Goal: Task Accomplishment & Management: Manage account settings

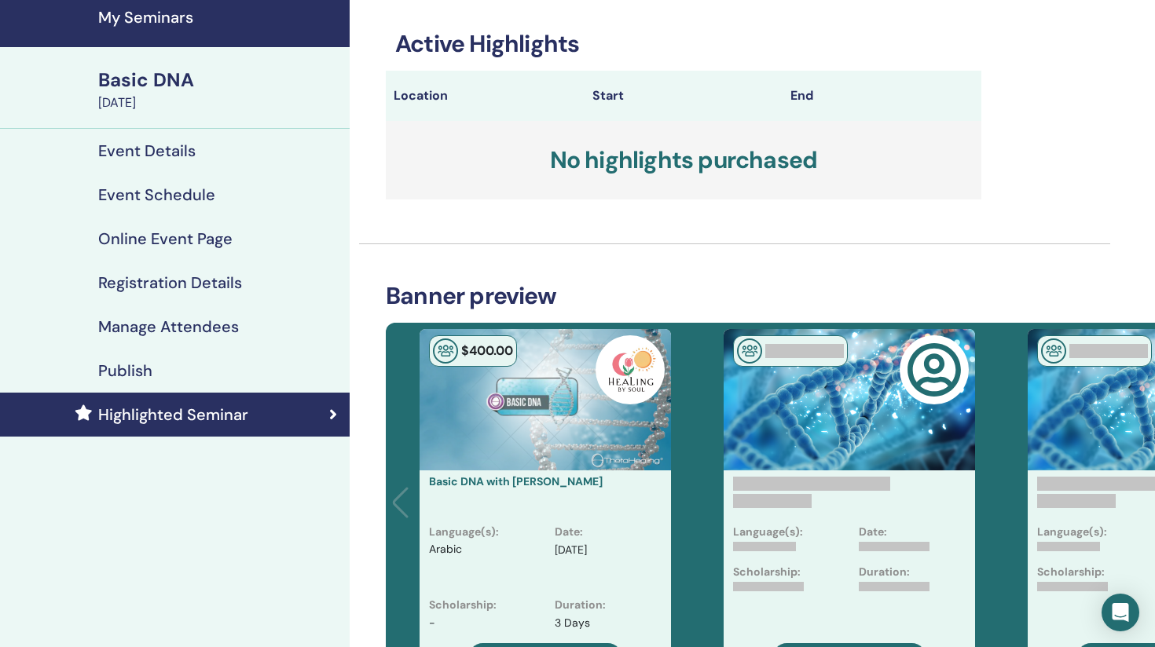
scroll to position [58, 4]
click at [164, 151] on h4 "Event Details" at bounding box center [146, 150] width 97 height 19
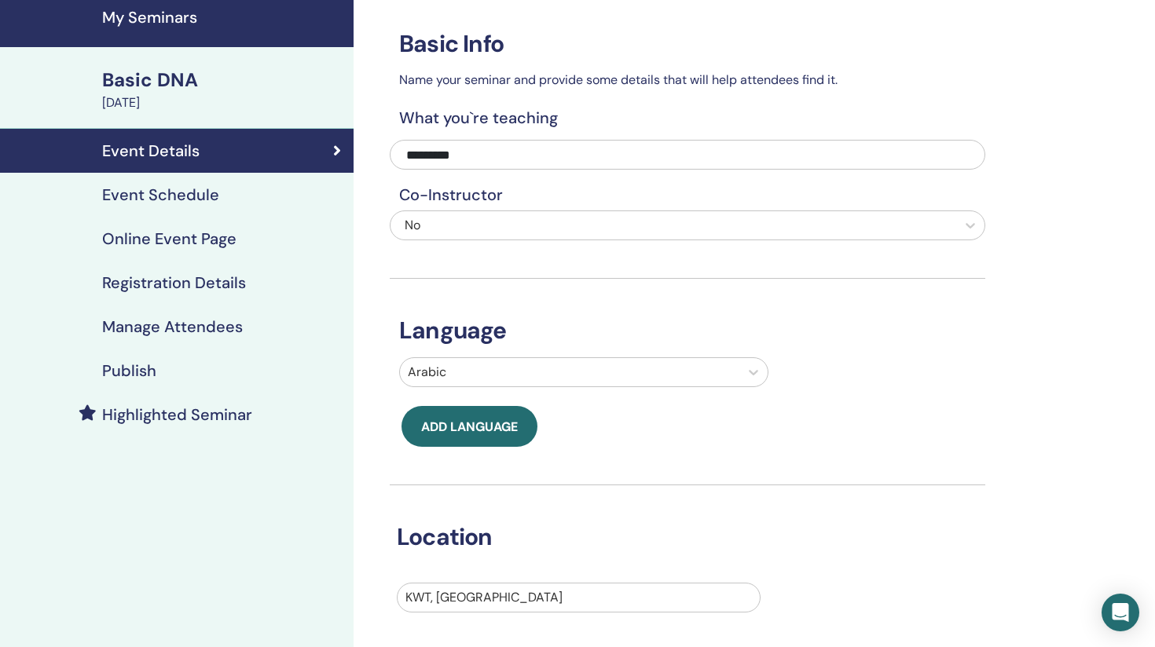
click at [167, 197] on h4 "Event Schedule" at bounding box center [160, 194] width 117 height 19
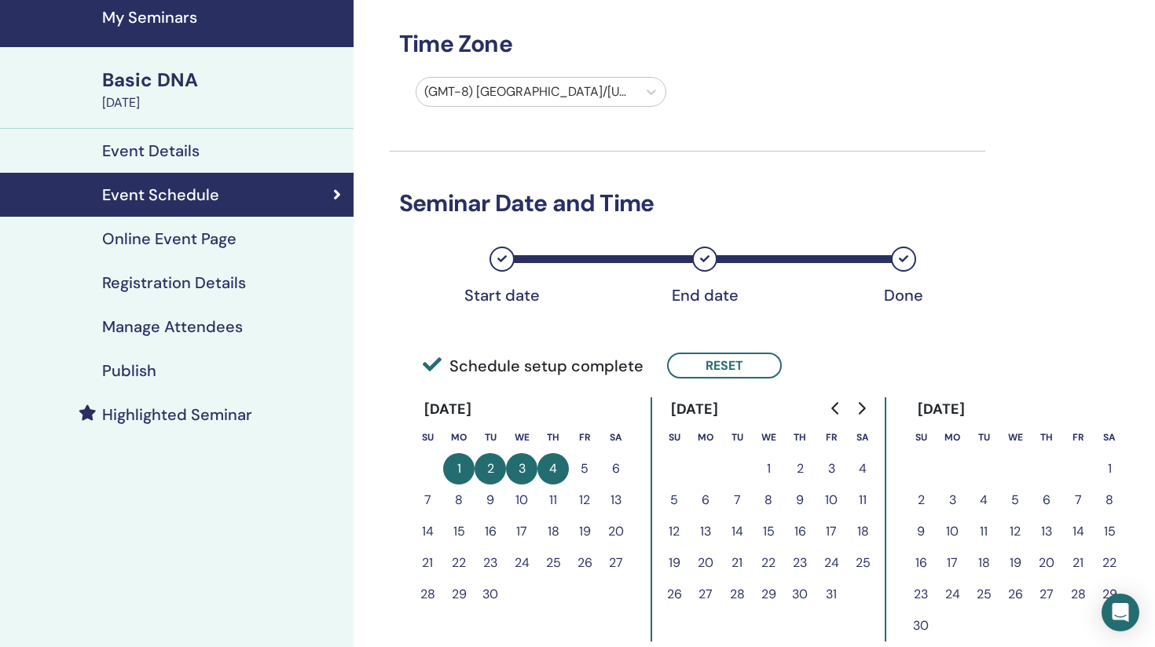
click at [167, 250] on link "Online Event Page" at bounding box center [176, 239] width 353 height 44
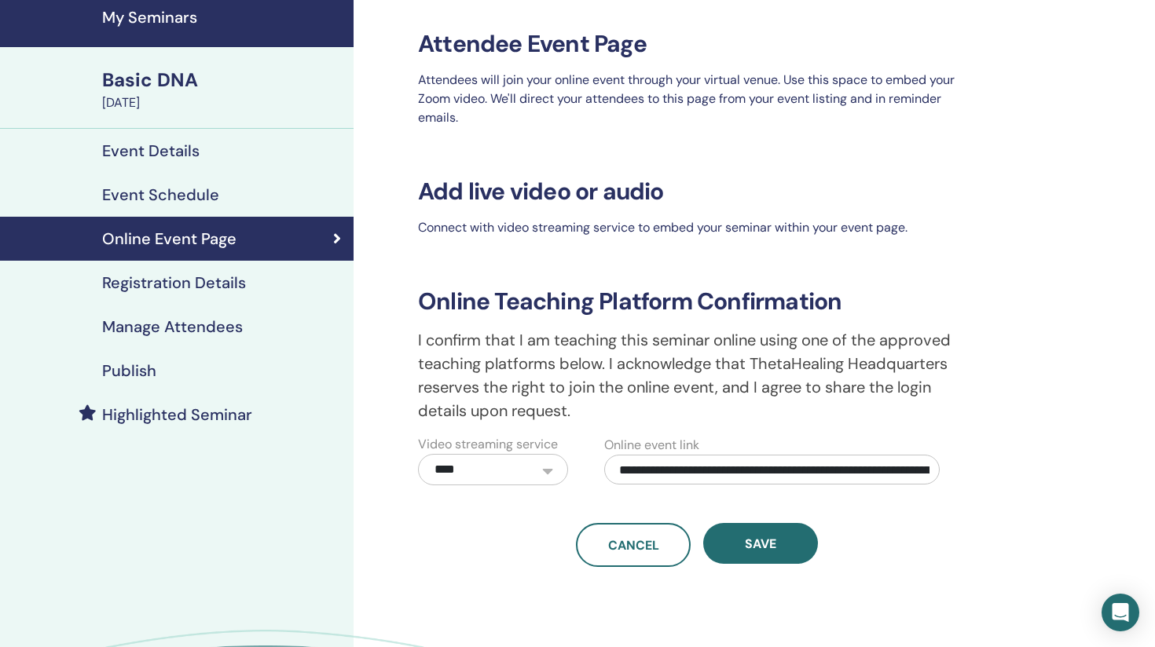
click at [170, 278] on h4 "Registration Details" at bounding box center [174, 282] width 144 height 19
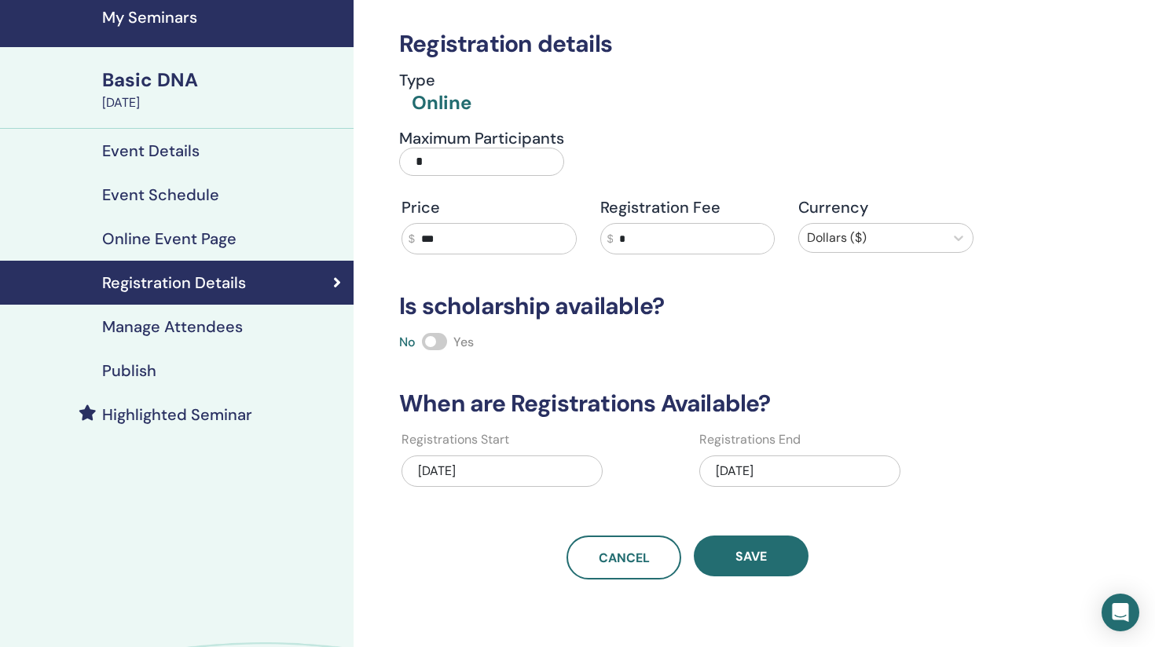
click at [476, 240] on input "***" at bounding box center [495, 239] width 161 height 30
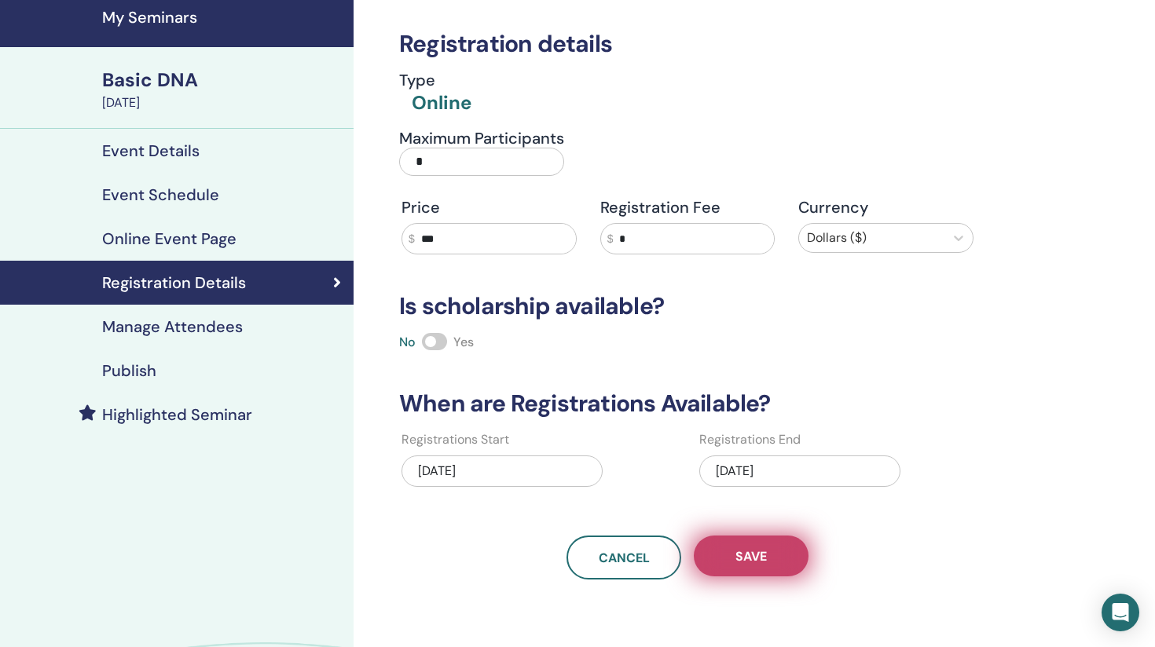
type input "***"
click at [738, 560] on span "Save" at bounding box center [750, 556] width 31 height 16
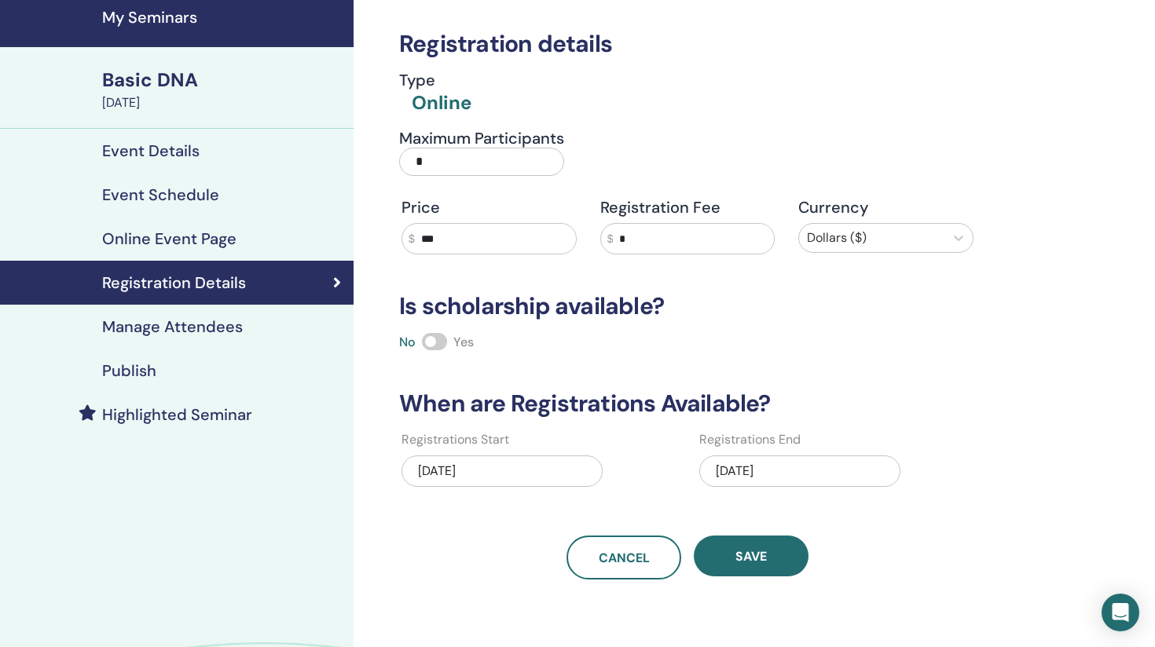
click at [738, 560] on span "Save" at bounding box center [750, 556] width 31 height 16
click at [190, 324] on h4 "Manage Attendees" at bounding box center [172, 326] width 141 height 19
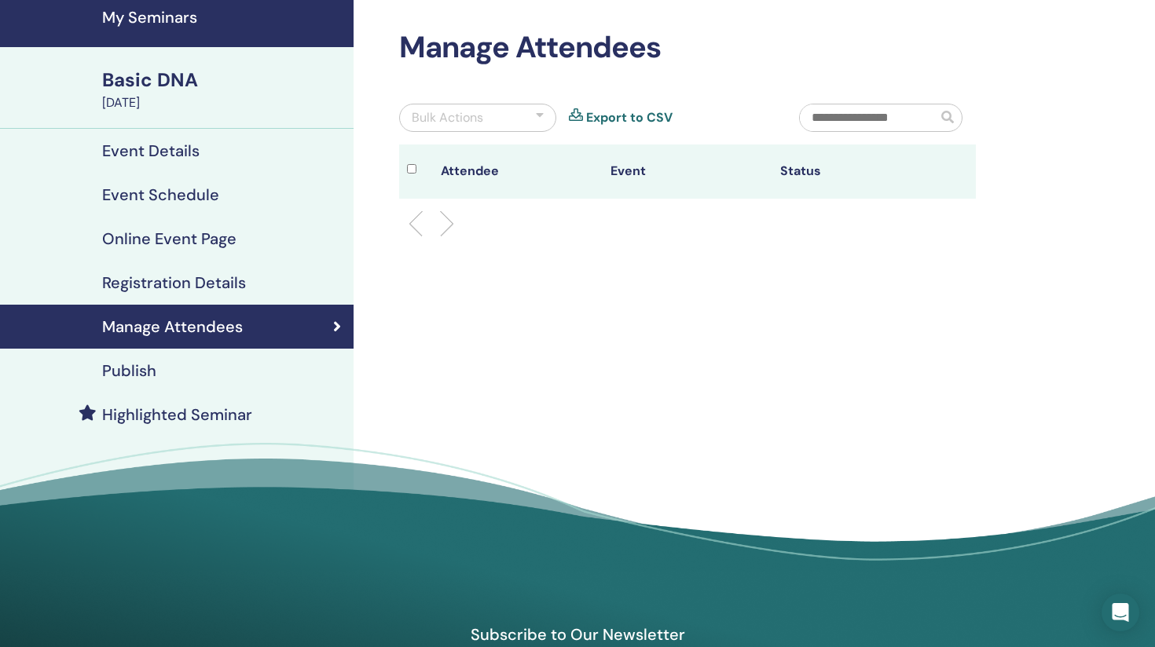
click at [236, 277] on h4 "Registration Details" at bounding box center [174, 282] width 144 height 19
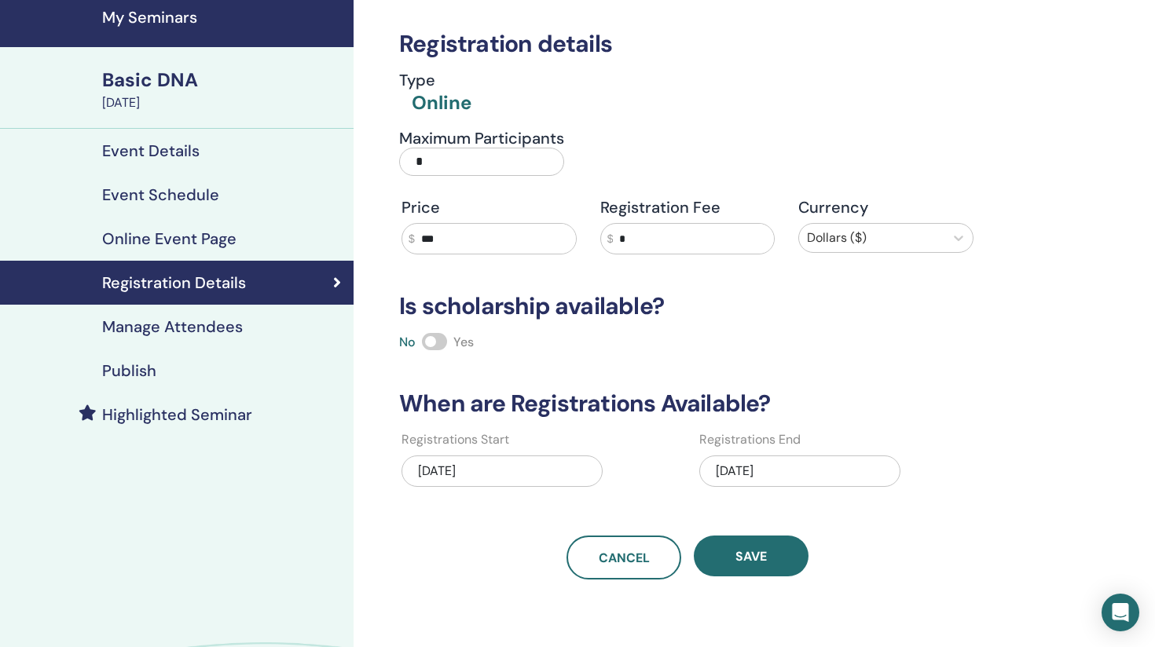
click at [167, 331] on h4 "Manage Attendees" at bounding box center [172, 326] width 141 height 19
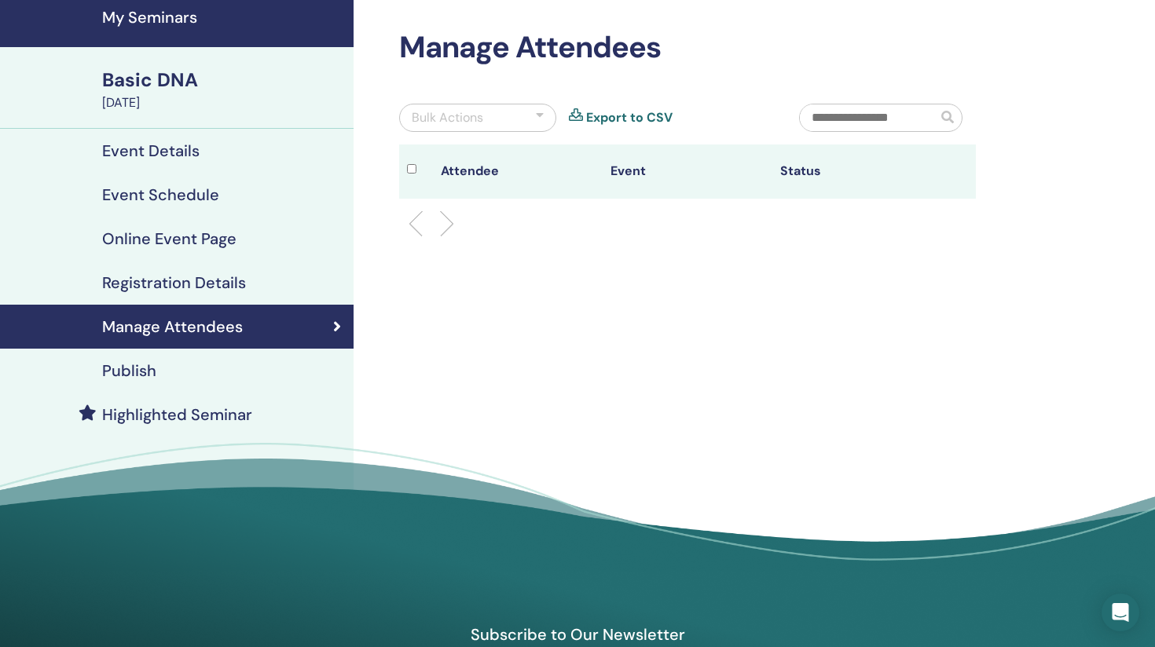
click at [157, 368] on div "Publish" at bounding box center [177, 370] width 328 height 19
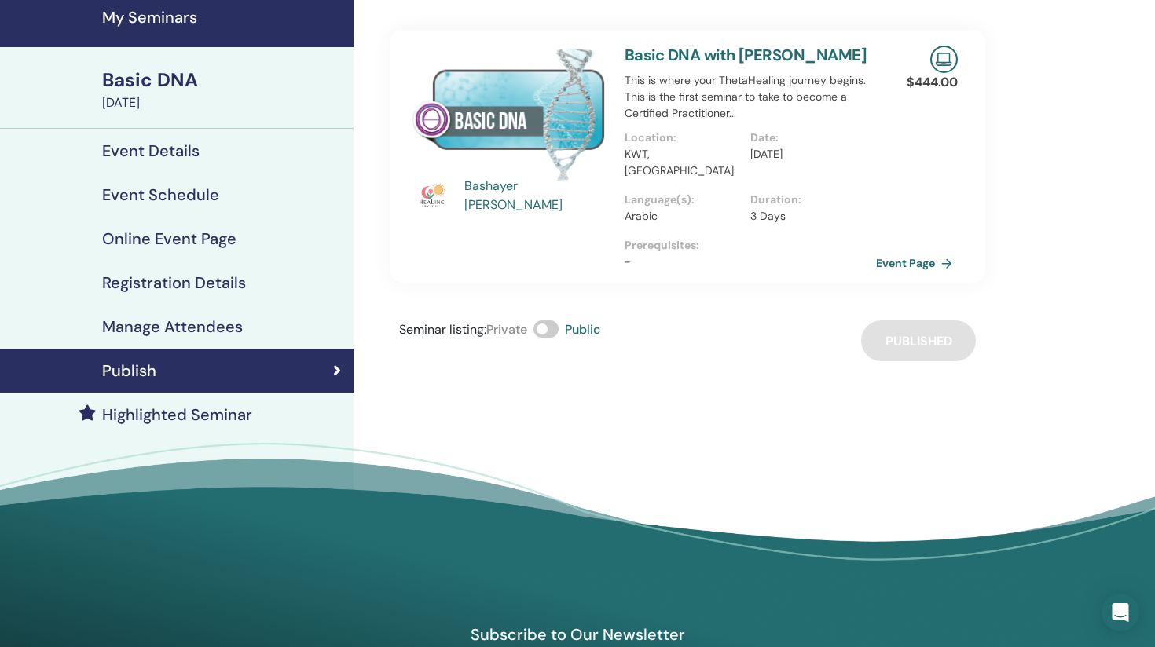
click at [204, 412] on h4 "Highlighted Seminar" at bounding box center [177, 414] width 150 height 19
